Goal: Task Accomplishment & Management: Use online tool/utility

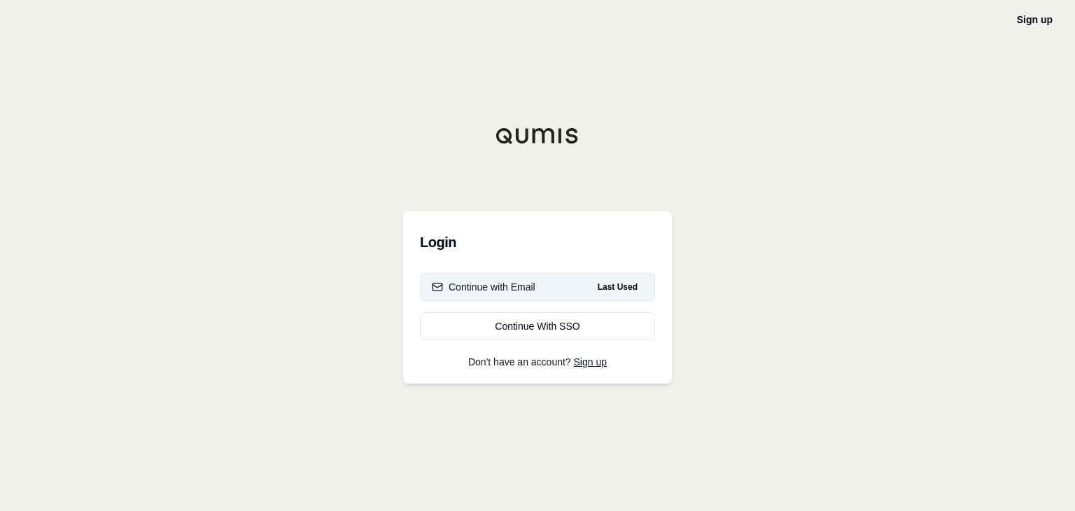
click at [478, 282] on div "Continue with Email" at bounding box center [484, 287] width 104 height 14
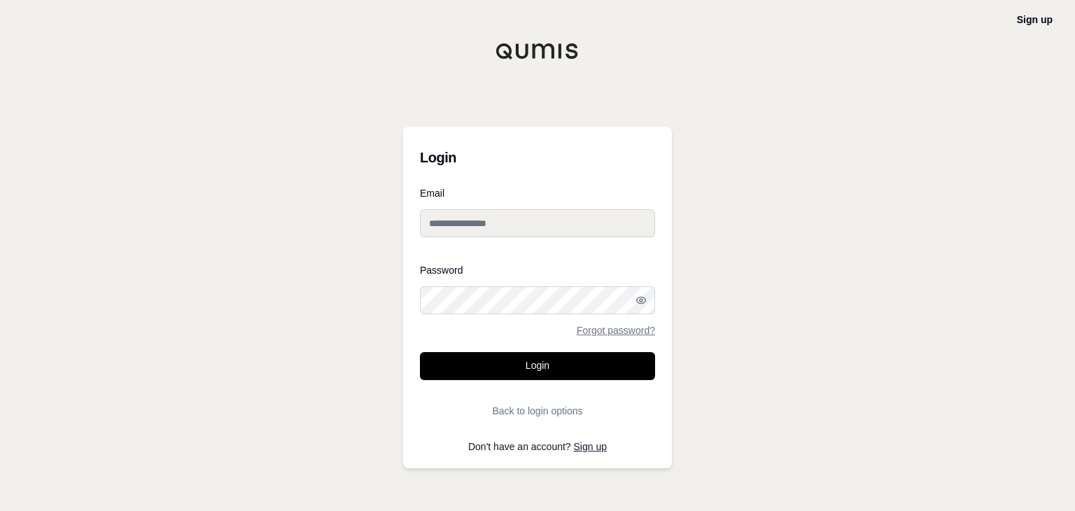
type input "**********"
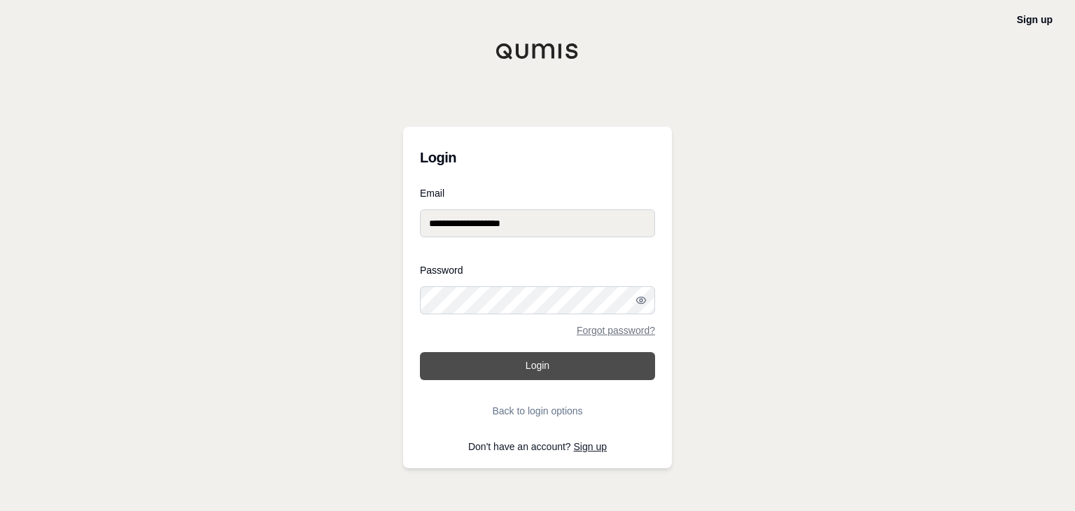
click at [569, 362] on button "Login" at bounding box center [537, 366] width 235 height 28
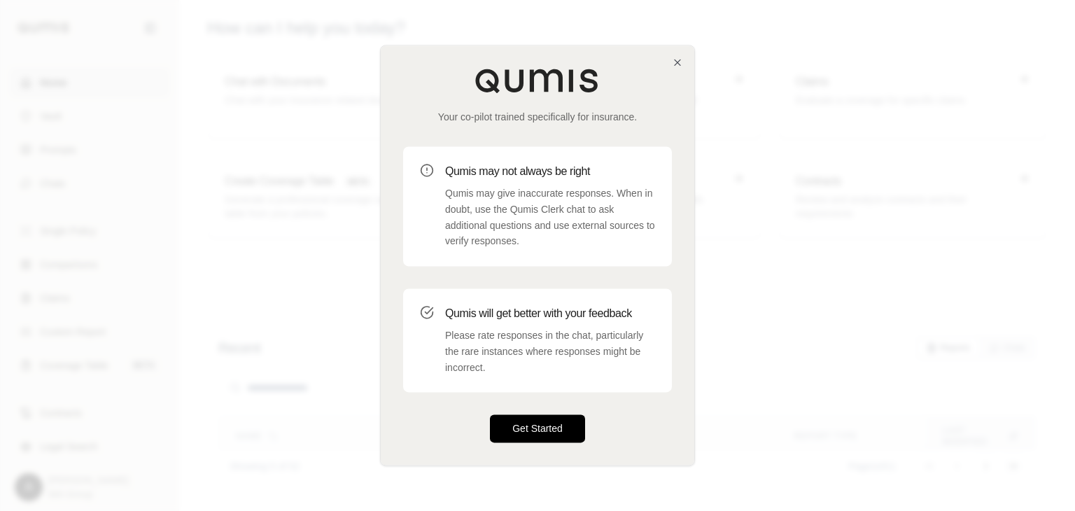
click at [539, 427] on button "Get Started" at bounding box center [537, 429] width 95 height 28
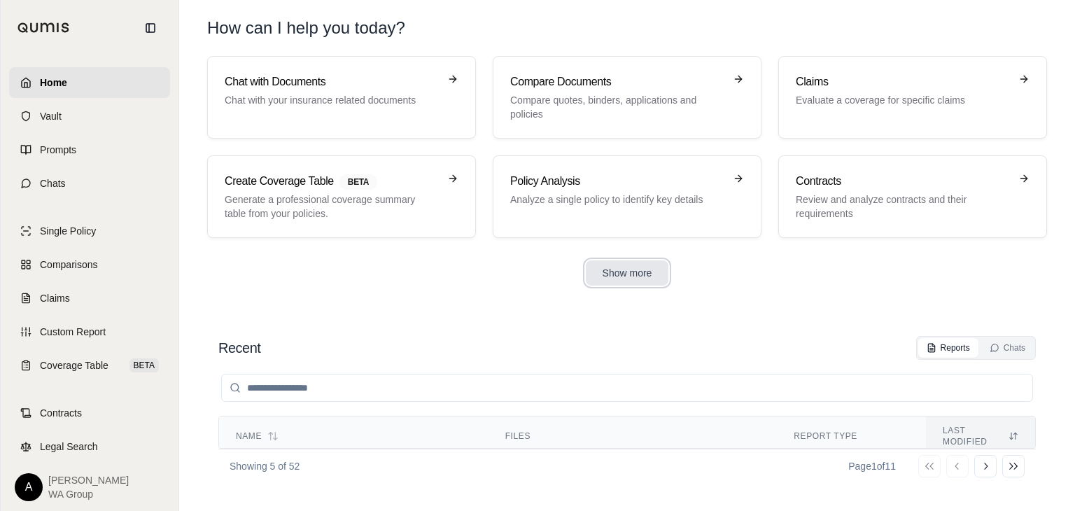
click at [632, 261] on button "Show more" at bounding box center [627, 272] width 83 height 25
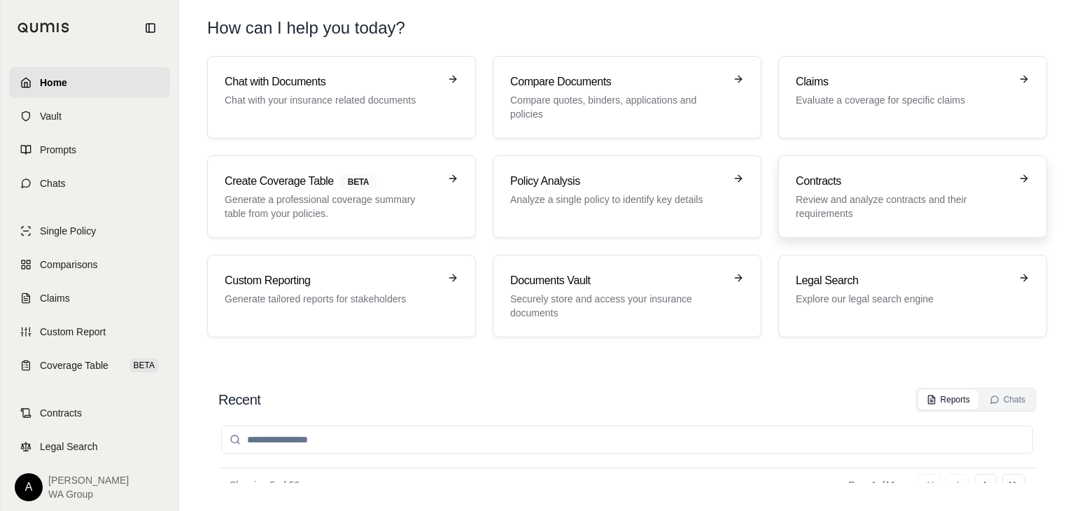
click at [863, 202] on p "Review and analyze contracts and their requirements" at bounding box center [903, 206] width 214 height 28
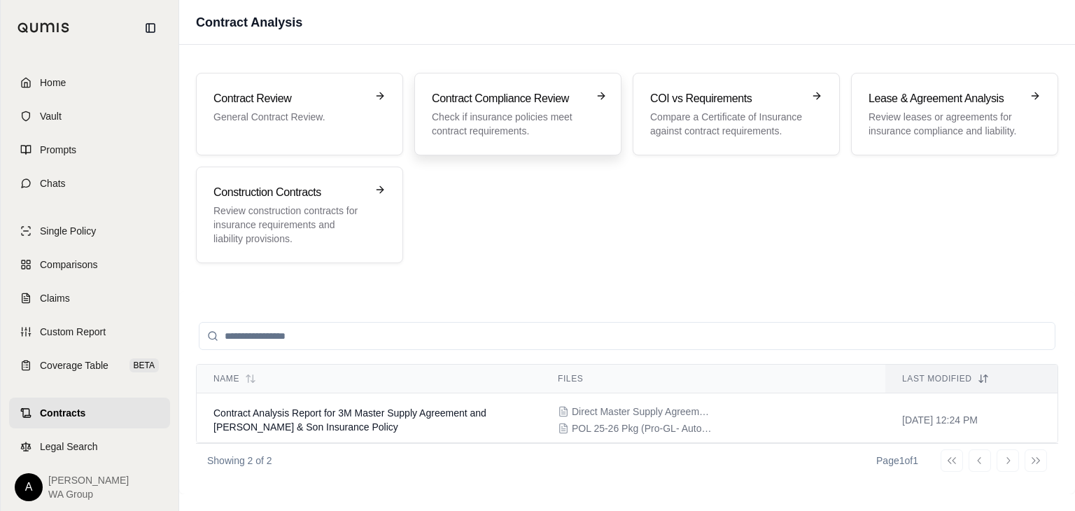
click at [489, 115] on p "Check if insurance policies meet contract requirements." at bounding box center [508, 124] width 153 height 28
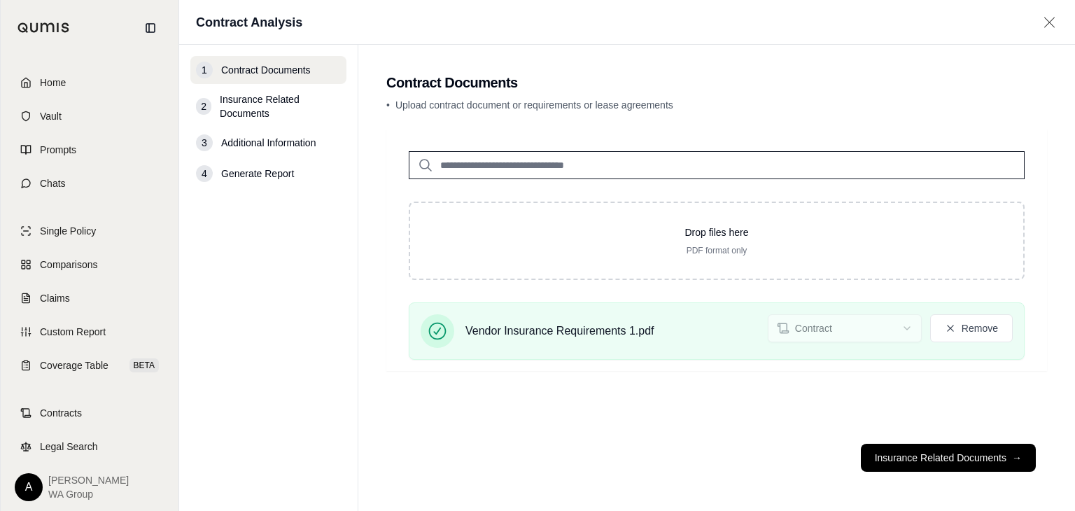
click at [617, 164] on input "search" at bounding box center [717, 165] width 616 height 28
type input "********"
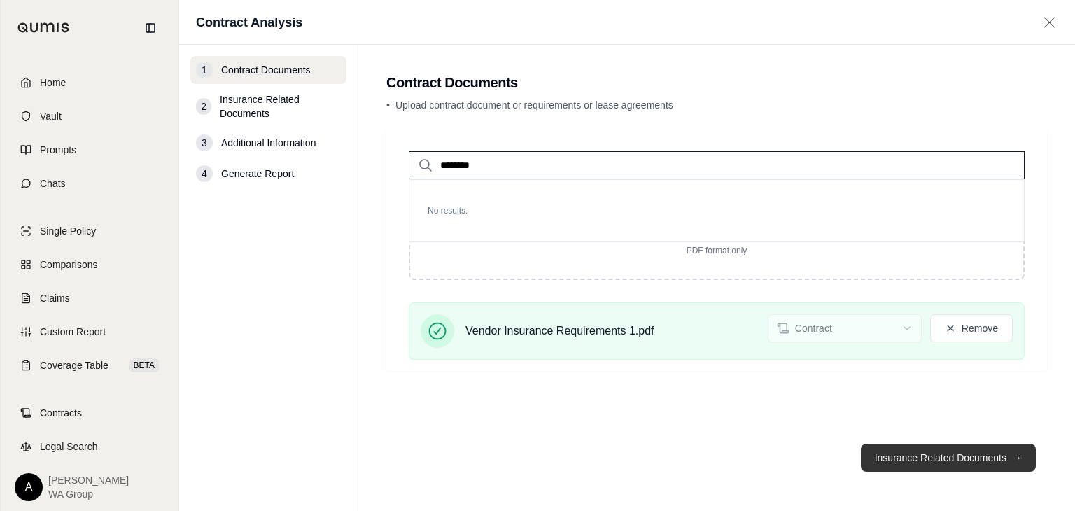
click at [952, 461] on button "Insurance Related Documents →" at bounding box center [948, 458] width 175 height 28
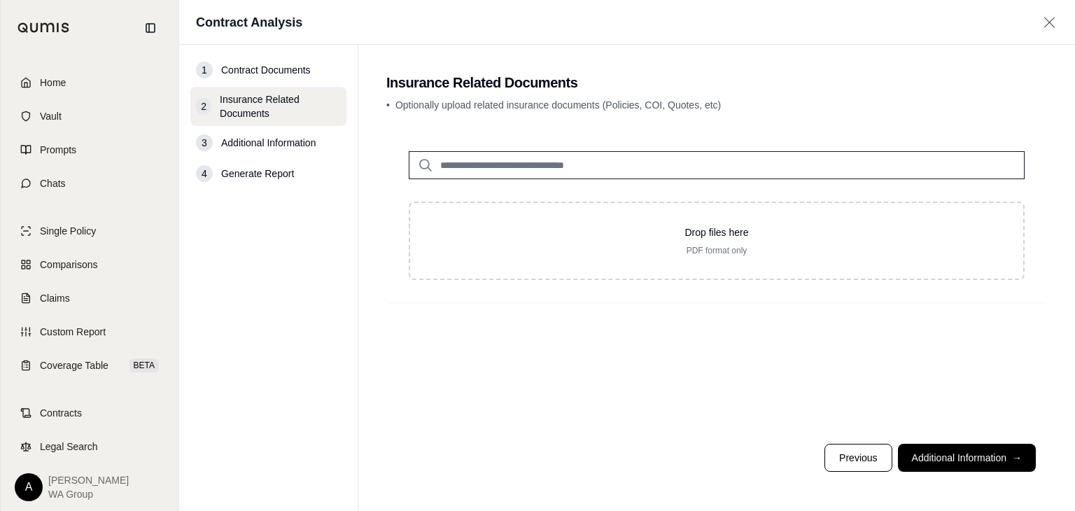
click at [553, 160] on input "search" at bounding box center [717, 165] width 616 height 28
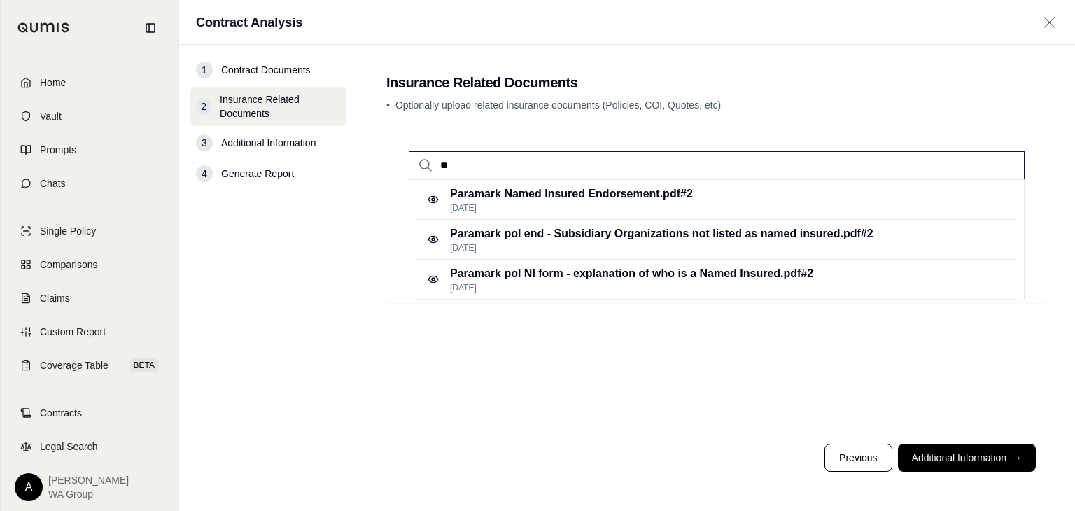
type input "*"
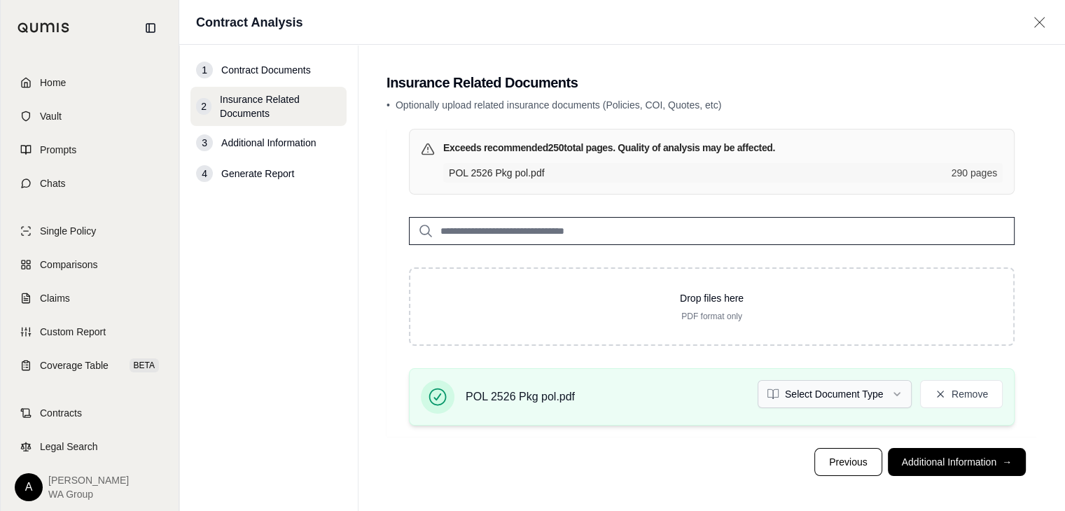
click at [893, 389] on html "Home Vault Prompts Chats Single Policy Comparisons Claims Custom Report Coverag…" at bounding box center [532, 257] width 1065 height 515
click at [949, 461] on button "Additional Information →" at bounding box center [957, 462] width 138 height 28
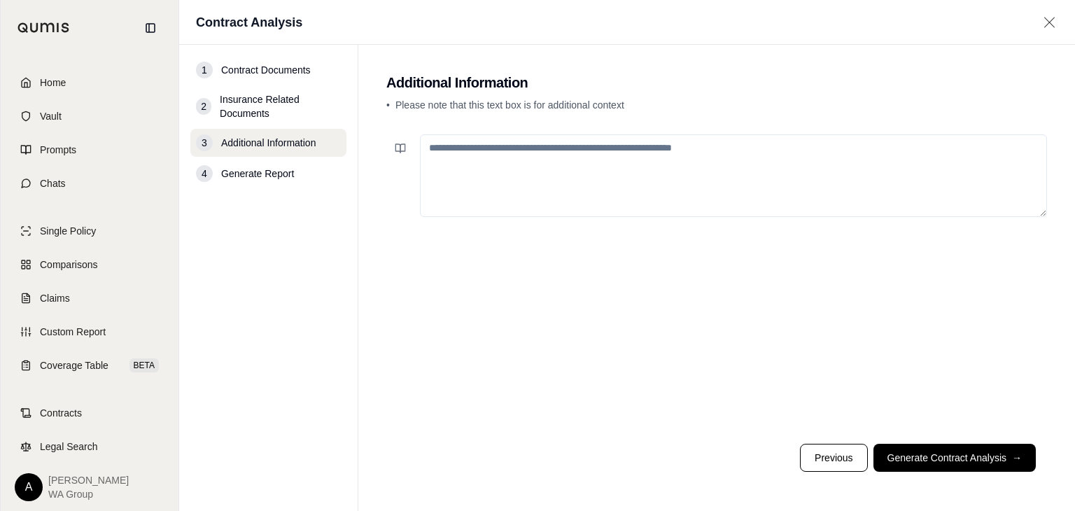
click at [477, 154] on textarea at bounding box center [733, 175] width 627 height 83
type textarea "**********"
click at [952, 456] on button "Generate Contract Analysis →" at bounding box center [955, 458] width 162 height 28
